Goal: Navigation & Orientation: Find specific page/section

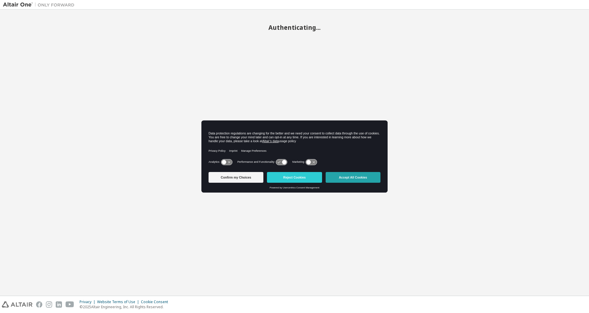
click at [371, 179] on button "Accept All Cookies" at bounding box center [353, 177] width 55 height 11
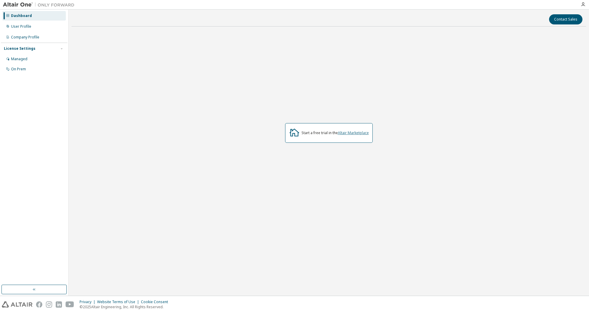
click at [352, 133] on link "Altair Marketplace" at bounding box center [353, 132] width 31 height 5
